Goal: Information Seeking & Learning: Understand process/instructions

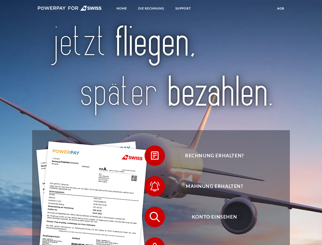
click at [70, 9] on img at bounding box center [70, 8] width 64 height 5
click at [151, 157] on span at bounding box center [146, 155] width 25 height 25
click at [151, 187] on span at bounding box center [146, 185] width 25 height 25
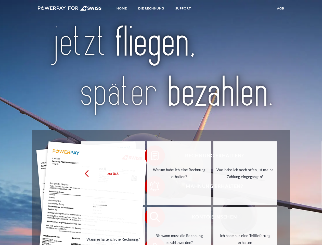
click at [151, 218] on link "Bis wann muss die Rechnung bezahlt werden?" at bounding box center [178, 239] width 63 height 64
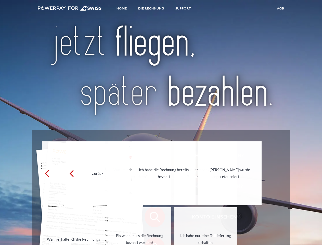
click at [151, 240] on span at bounding box center [146, 246] width 25 height 25
